Goal: Transaction & Acquisition: Purchase product/service

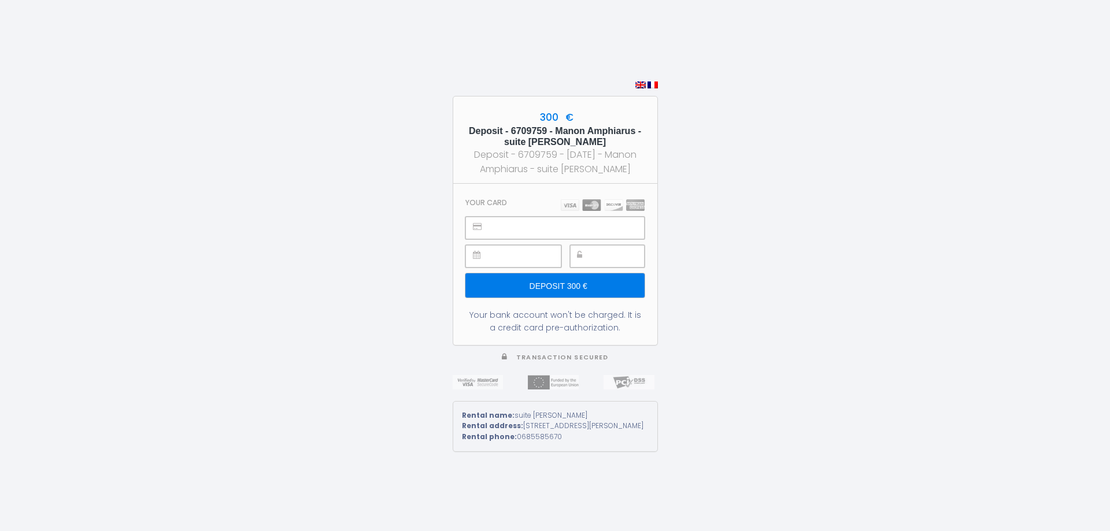
click at [553, 284] on input "Deposit 300 €" at bounding box center [554, 285] width 179 height 24
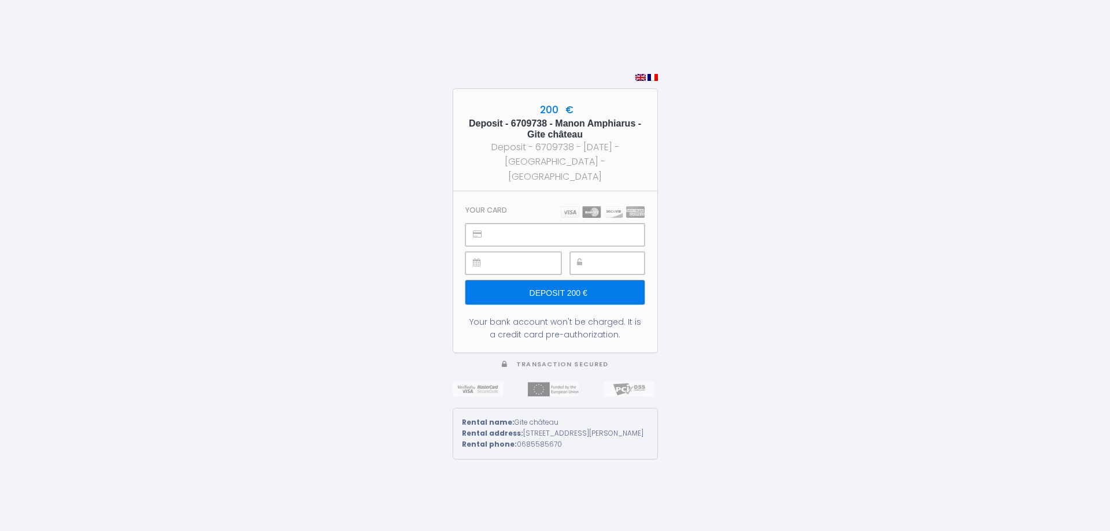
click at [588, 260] on div at bounding box center [607, 263] width 75 height 23
click at [550, 282] on input "Deposit 200 €" at bounding box center [554, 292] width 179 height 24
